Goal: Task Accomplishment & Management: Manage account settings

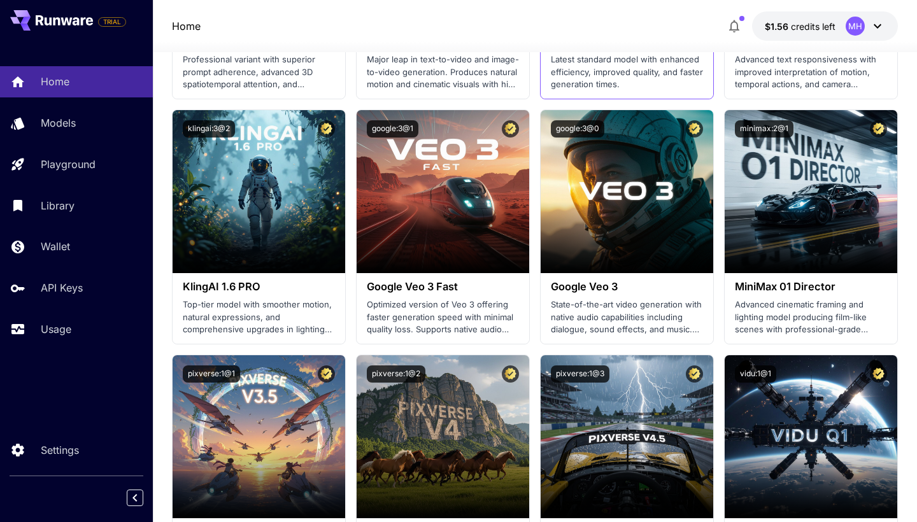
scroll to position [1052, 0]
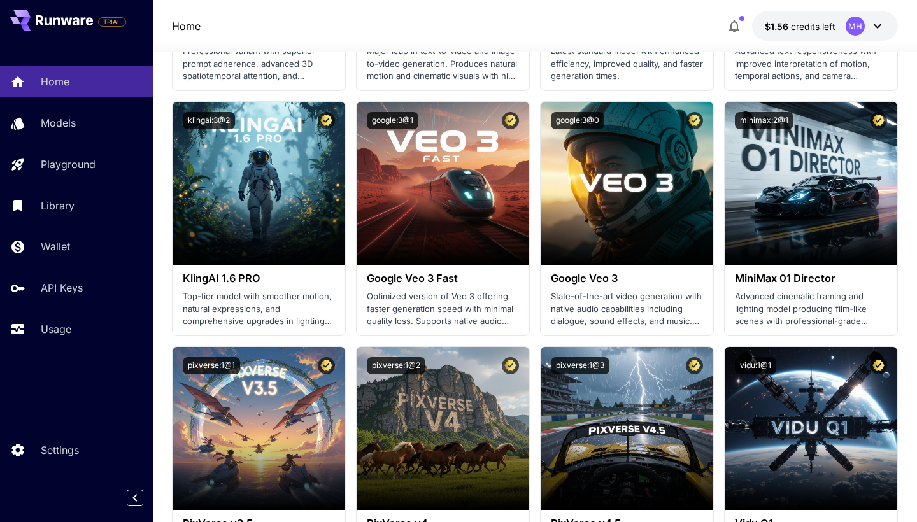
click at [735, 26] on icon "button" at bounding box center [734, 25] width 15 height 15
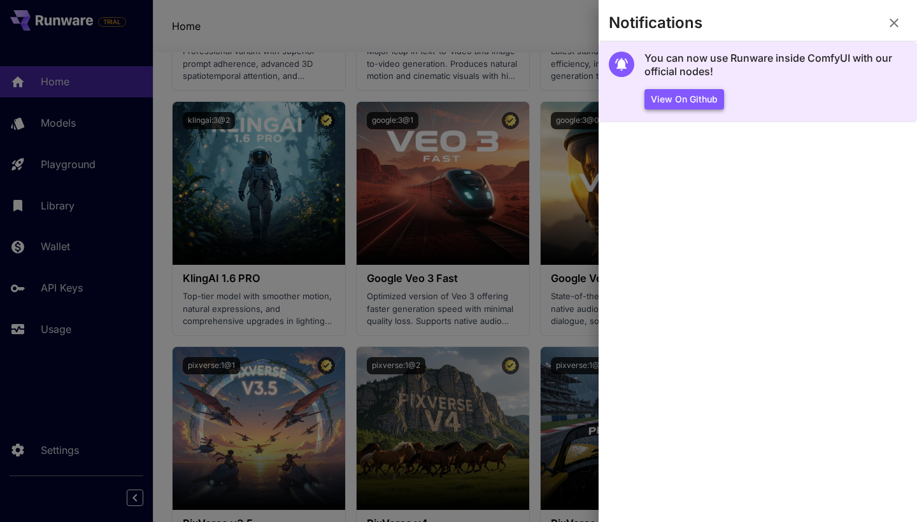
click at [694, 91] on button "View on Github" at bounding box center [685, 99] width 80 height 21
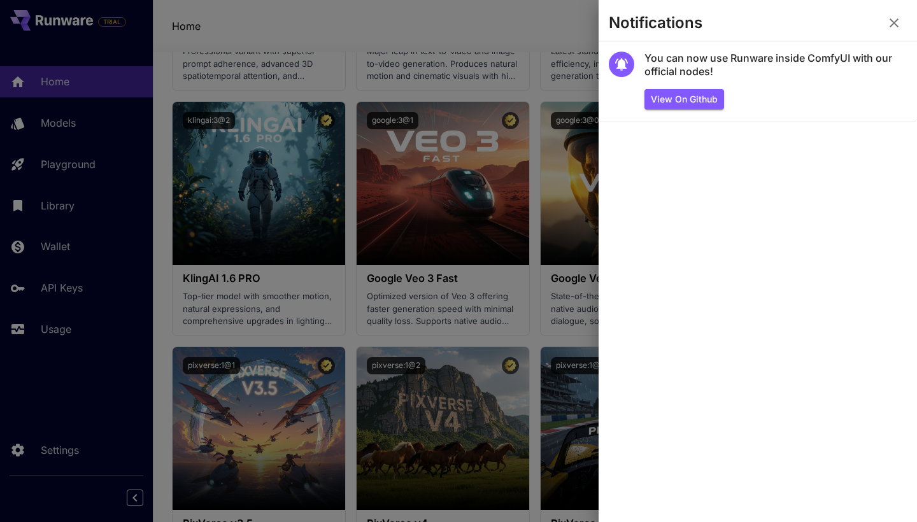
click at [552, 109] on div at bounding box center [458, 261] width 917 height 522
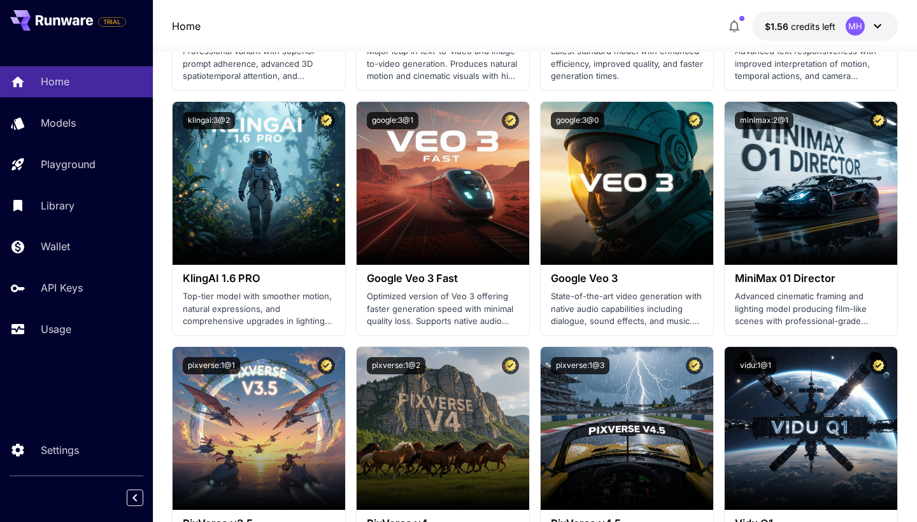
click at [852, 26] on div "MH" at bounding box center [855, 26] width 19 height 19
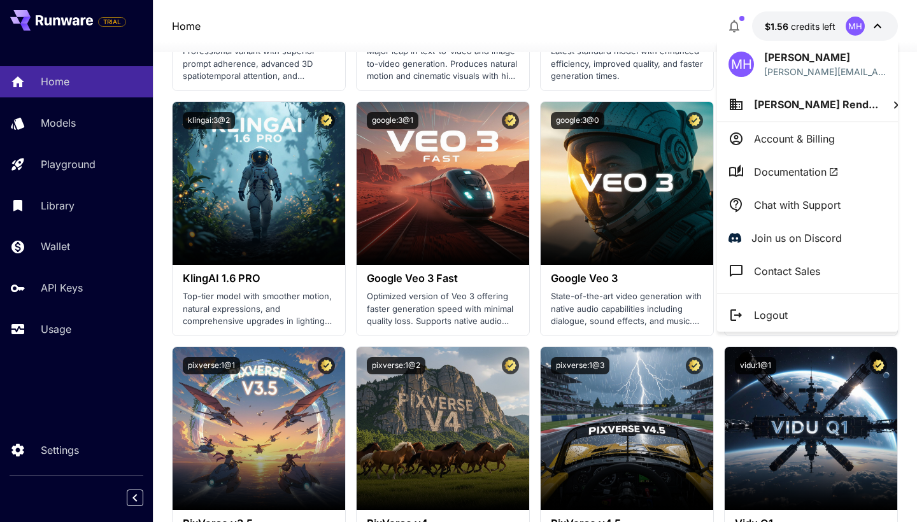
click at [787, 146] on p "Account & Billing" at bounding box center [794, 138] width 81 height 15
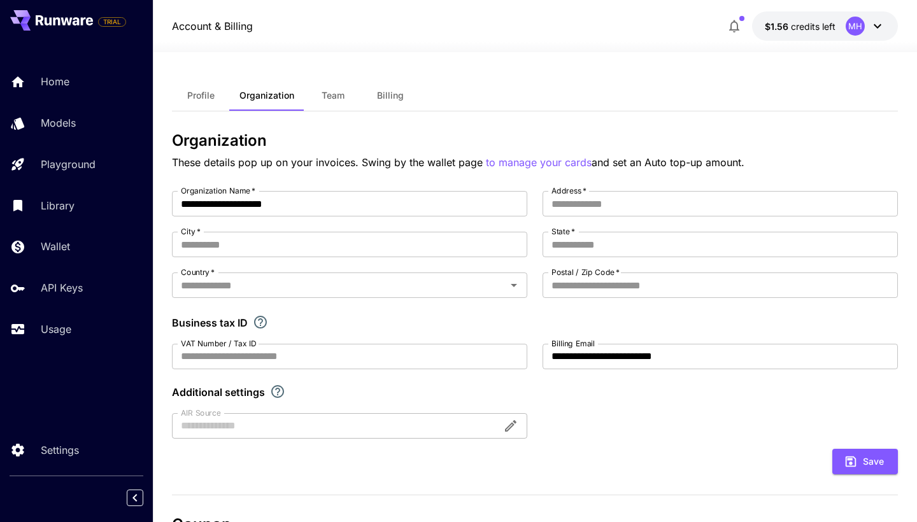
click at [338, 89] on button "Team" at bounding box center [333, 95] width 57 height 31
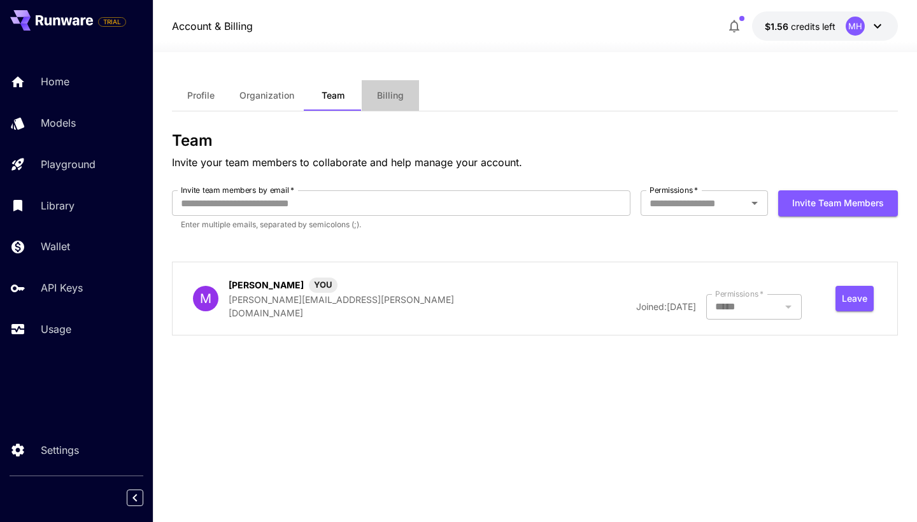
click at [371, 90] on button "Billing" at bounding box center [390, 95] width 57 height 31
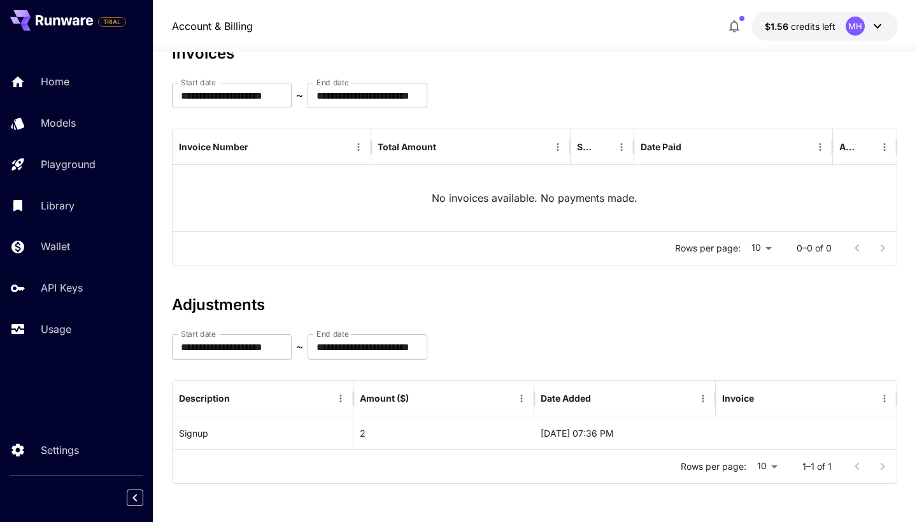
scroll to position [87, 0]
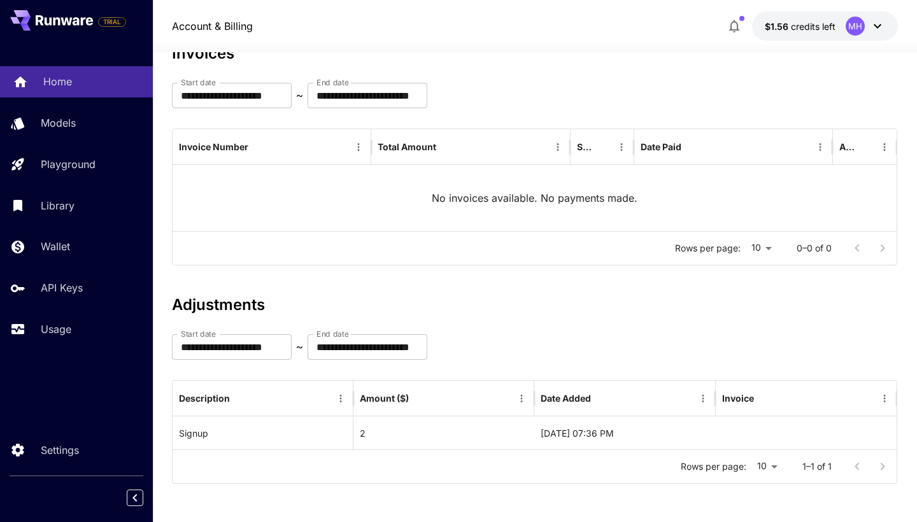
click at [112, 74] on div "Home" at bounding box center [92, 81] width 99 height 15
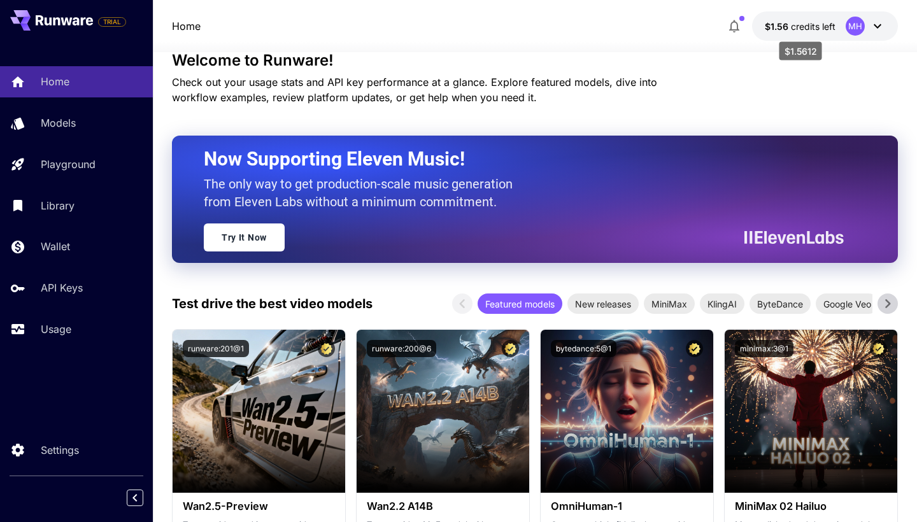
click at [815, 28] on span "credits left" at bounding box center [813, 26] width 45 height 11
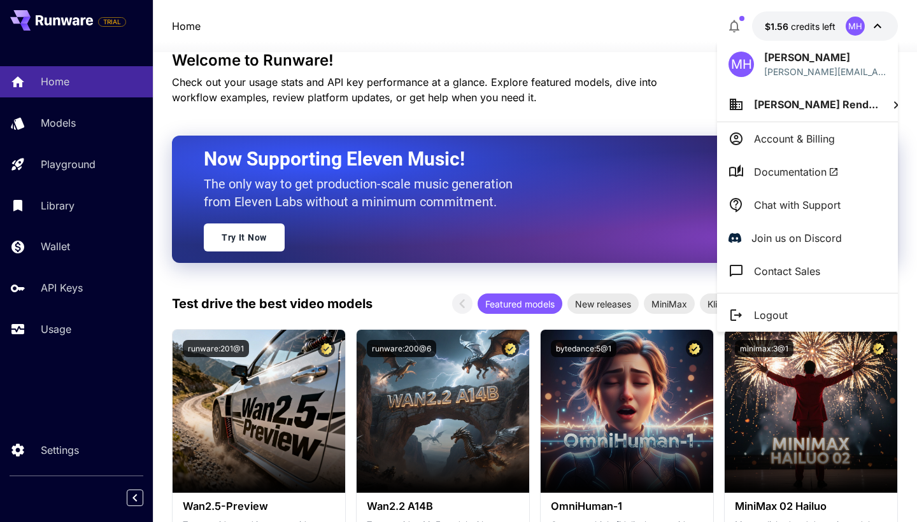
drag, startPoint x: 463, startPoint y: 271, endPoint x: 308, endPoint y: 266, distance: 154.9
click at [426, 271] on div at bounding box center [458, 261] width 917 height 522
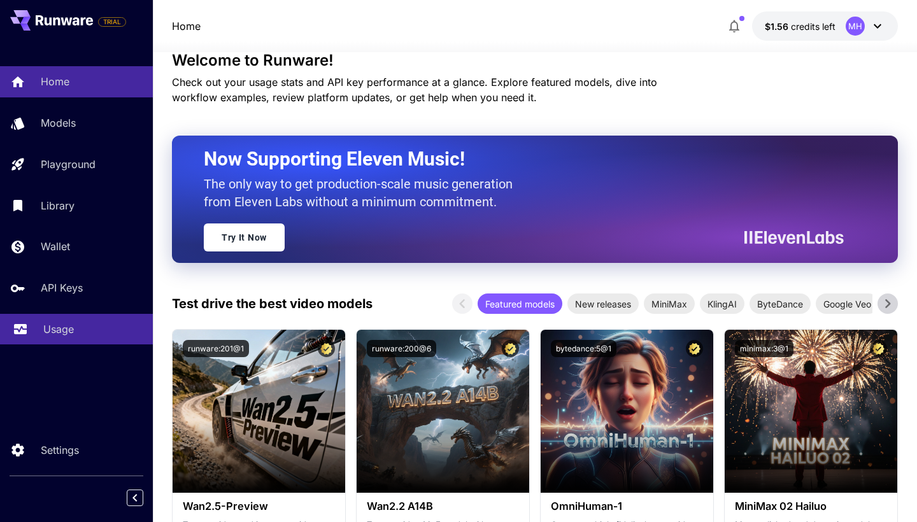
click at [64, 327] on p "Usage" at bounding box center [58, 329] width 31 height 15
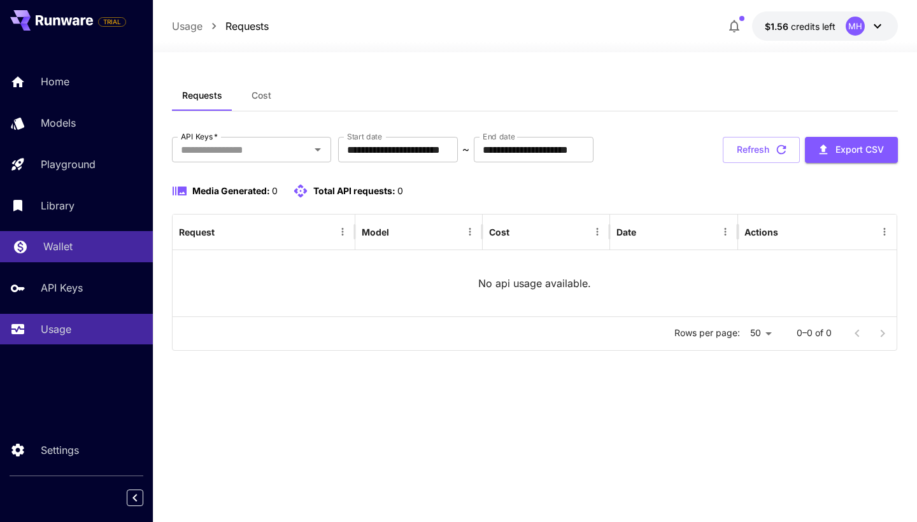
click at [55, 260] on link "Wallet" at bounding box center [76, 246] width 153 height 31
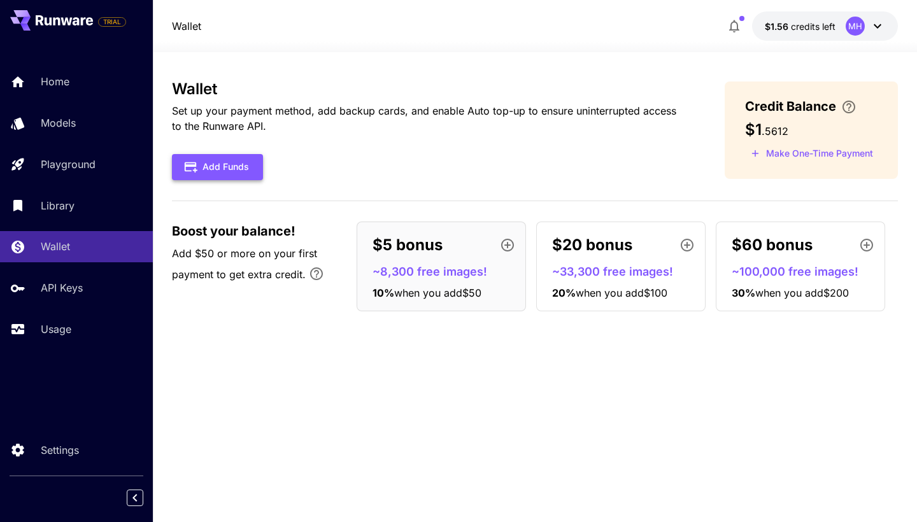
click at [248, 176] on button "Add Funds" at bounding box center [217, 167] width 91 height 26
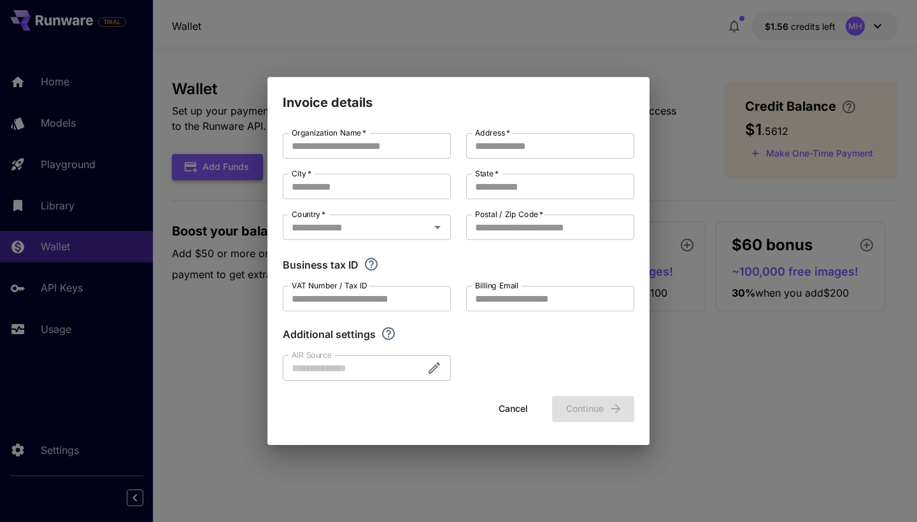
type input "**********"
click at [240, 196] on div "**********" at bounding box center [458, 261] width 917 height 522
click at [524, 413] on button "Cancel" at bounding box center [513, 409] width 57 height 26
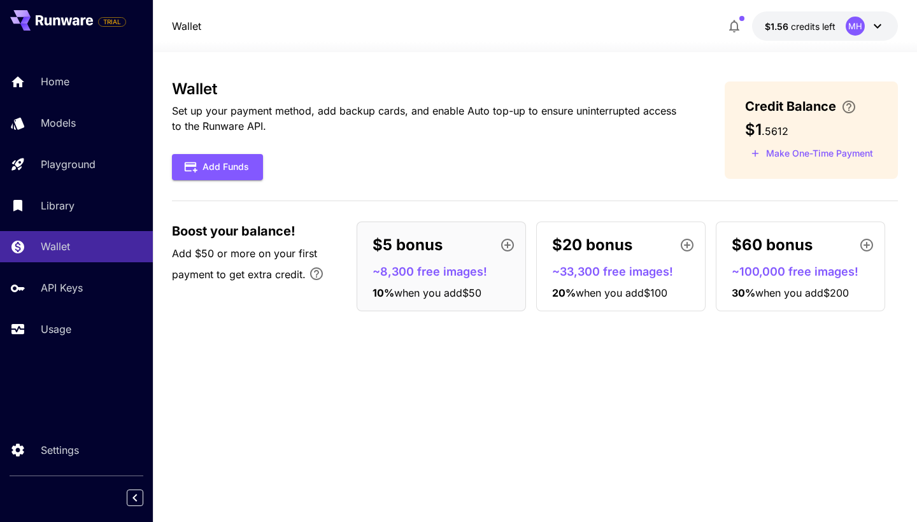
click at [221, 152] on div "Wallet Set up your payment method, add backup cards, and enable Auto top-up to …" at bounding box center [428, 130] width 512 height 100
click at [222, 164] on button "Add Funds" at bounding box center [217, 167] width 91 height 26
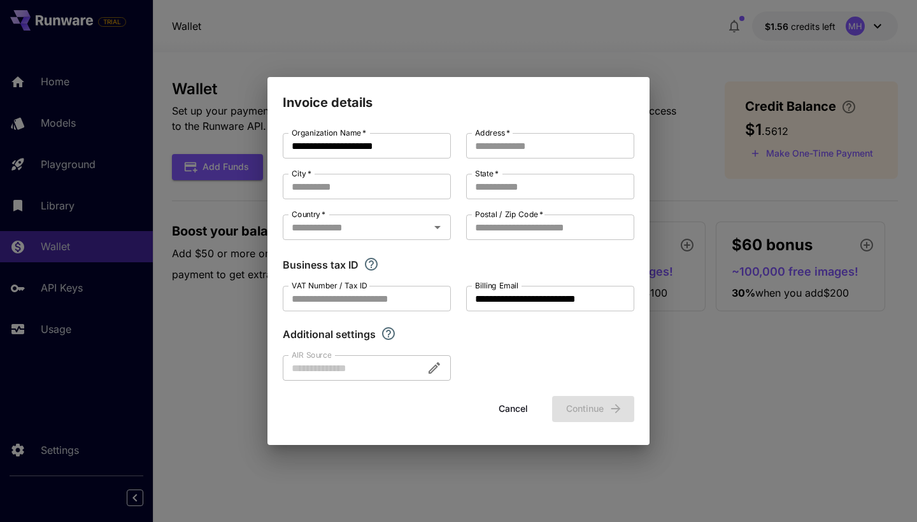
click at [483, 34] on div "**********" at bounding box center [458, 261] width 917 height 522
click at [217, 207] on div "**********" at bounding box center [458, 261] width 917 height 522
click at [506, 413] on button "Cancel" at bounding box center [513, 409] width 57 height 26
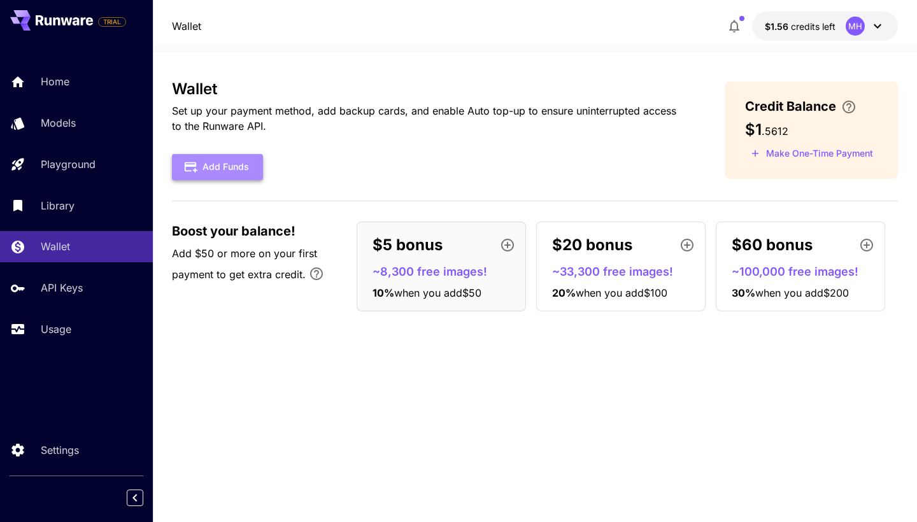
click at [234, 171] on button "Add Funds" at bounding box center [217, 167] width 91 height 26
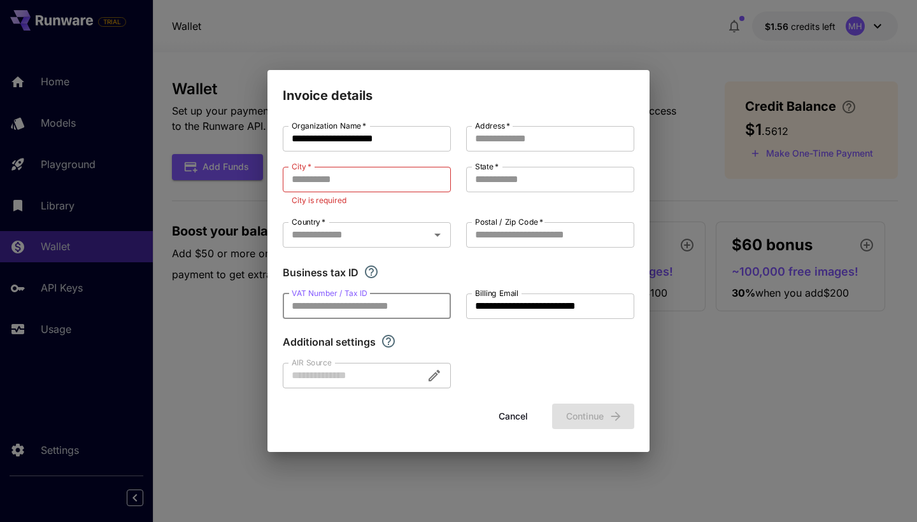
click at [385, 315] on input "VAT Number / Tax ID" at bounding box center [367, 306] width 168 height 25
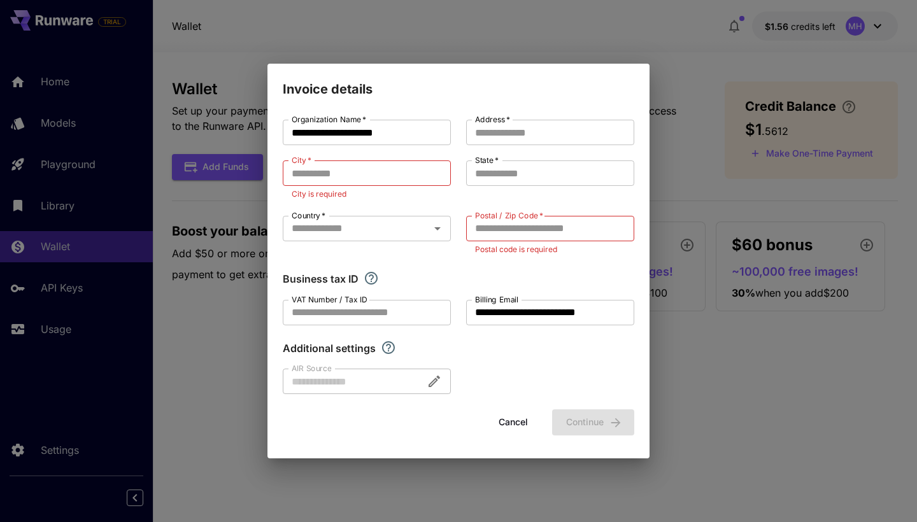
click at [333, 370] on div at bounding box center [367, 381] width 168 height 25
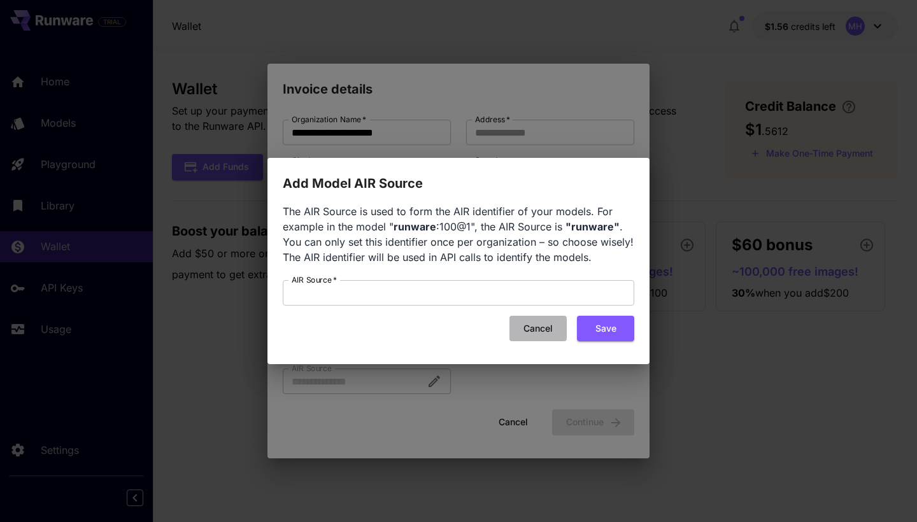
click at [538, 327] on button "Cancel" at bounding box center [538, 329] width 57 height 26
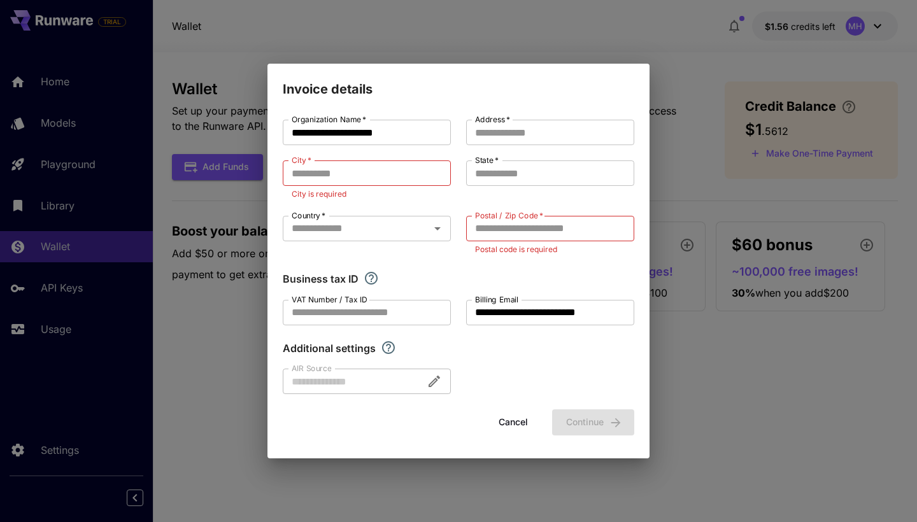
click at [517, 426] on button "Cancel" at bounding box center [513, 423] width 57 height 26
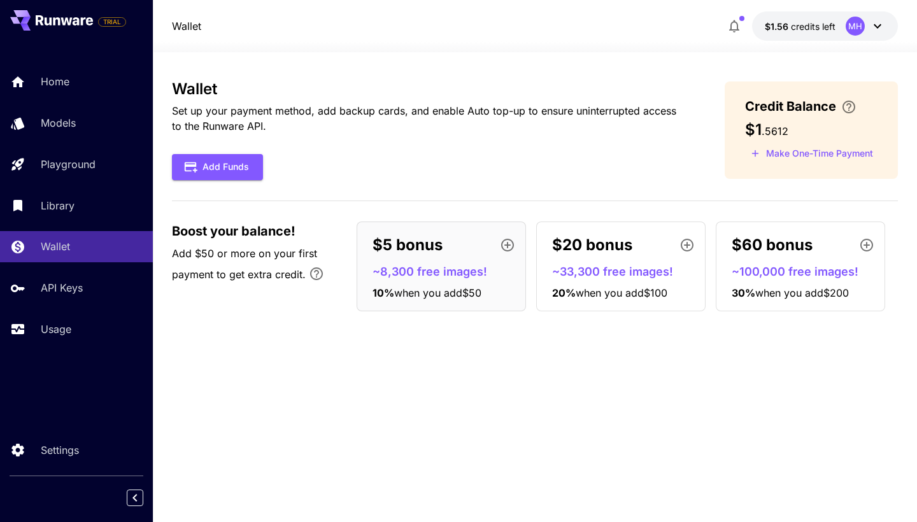
click at [840, 28] on button "$1.56 credits left MH" at bounding box center [825, 25] width 146 height 29
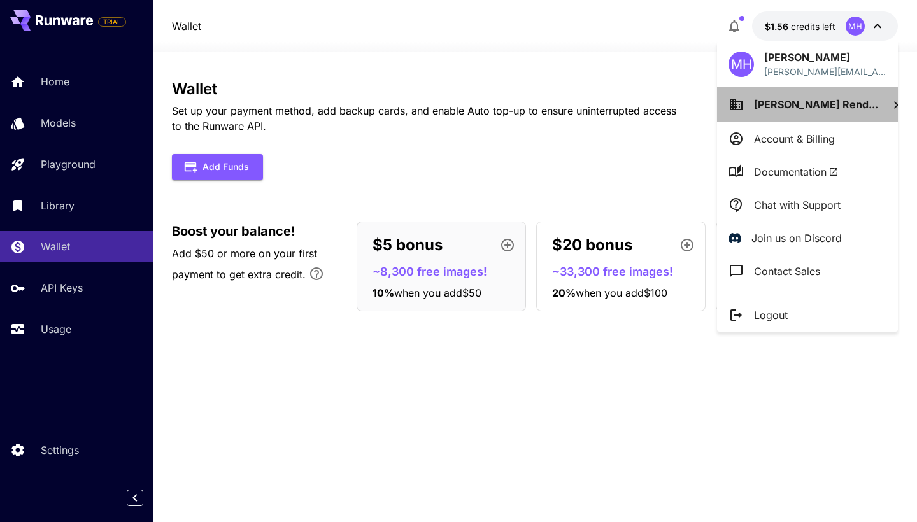
click at [792, 101] on span "[PERSON_NAME] Rend..." at bounding box center [816, 104] width 124 height 13
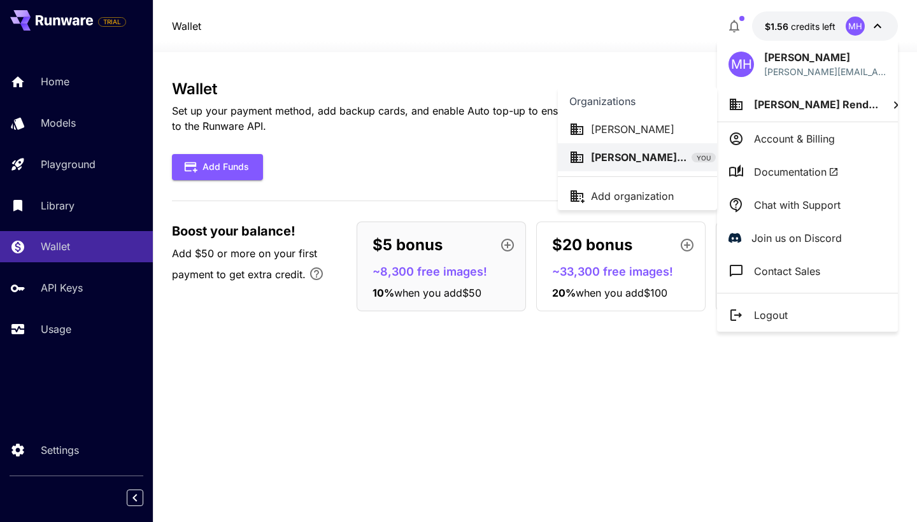
click at [637, 126] on p "[PERSON_NAME]" at bounding box center [632, 129] width 83 height 15
